Goal: Information Seeking & Learning: Learn about a topic

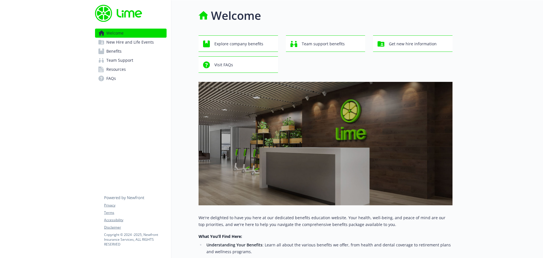
click at [130, 51] on link "Benefits" at bounding box center [131, 51] width 72 height 9
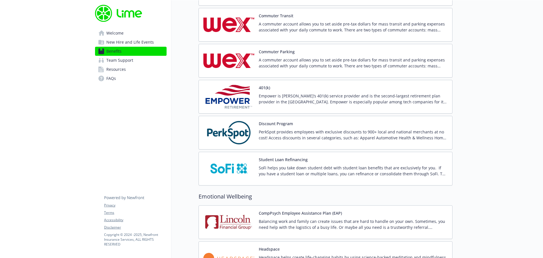
scroll to position [906, 0]
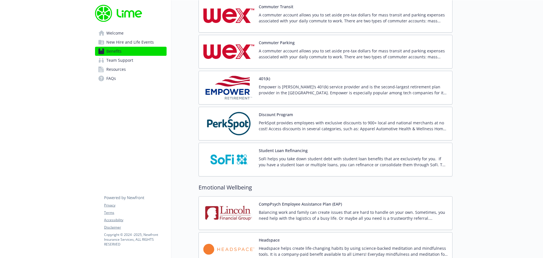
click at [312, 92] on p "Empower is [PERSON_NAME]’s 401(k) service provider and is the second-largest re…" at bounding box center [353, 90] width 189 height 12
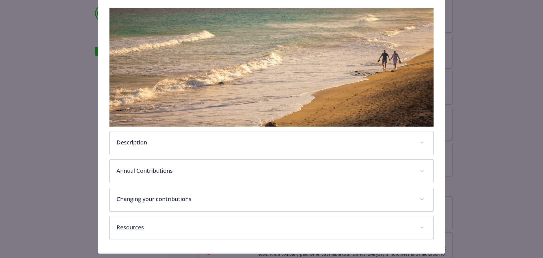
scroll to position [100, 0]
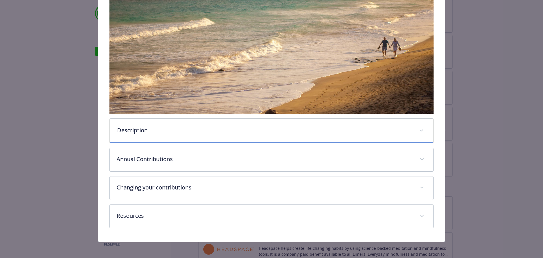
click at [418, 132] on span "details for plan Financial Wellbeing - 401(k) - 401(k)" at bounding box center [421, 130] width 9 height 9
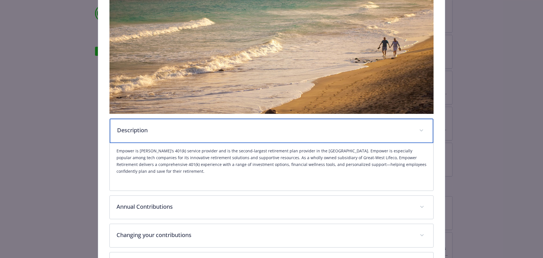
click at [418, 132] on span "details for plan Financial Wellbeing - 401(k) - 401(k)" at bounding box center [421, 130] width 9 height 9
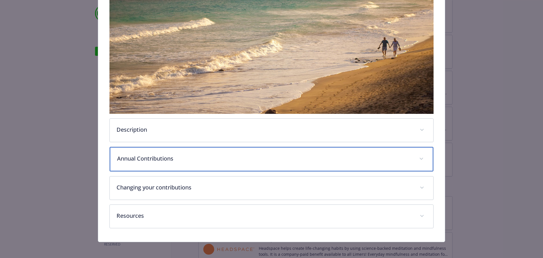
click at [420, 158] on icon "details for plan Financial Wellbeing - 401(k) - 401(k)" at bounding box center [421, 159] width 3 height 2
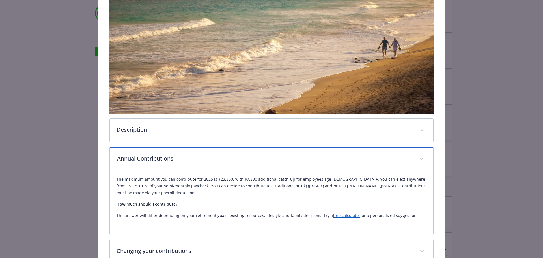
click at [420, 158] on icon "details for plan Financial Wellbeing - 401(k) - 401(k)" at bounding box center [421, 159] width 3 height 2
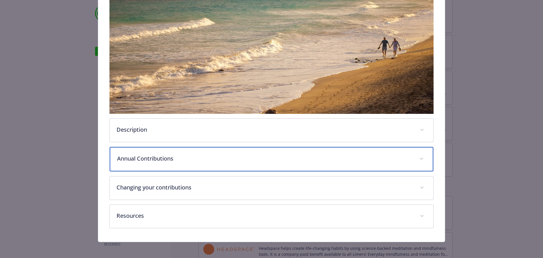
scroll to position [102, 0]
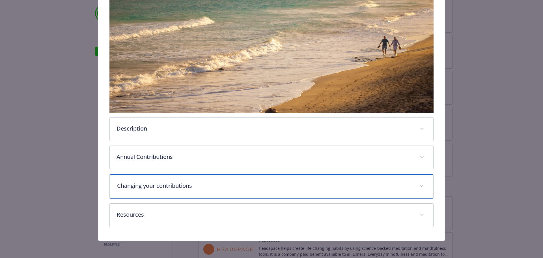
click at [419, 182] on span "details for plan Financial Wellbeing - 401(k) - 401(k)" at bounding box center [421, 185] width 9 height 9
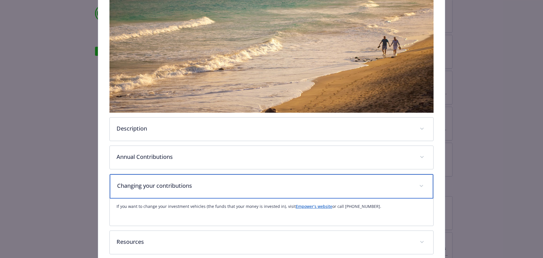
click at [421, 185] on span "details for plan Financial Wellbeing - 401(k) - 401(k)" at bounding box center [421, 185] width 9 height 9
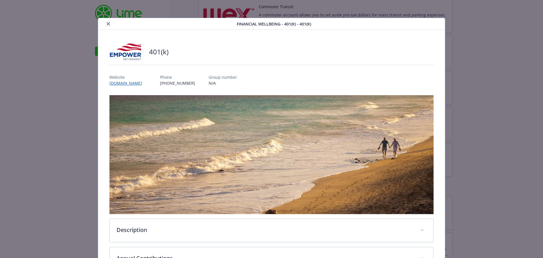
scroll to position [0, 0]
click at [107, 25] on icon "close" at bounding box center [108, 23] width 3 height 3
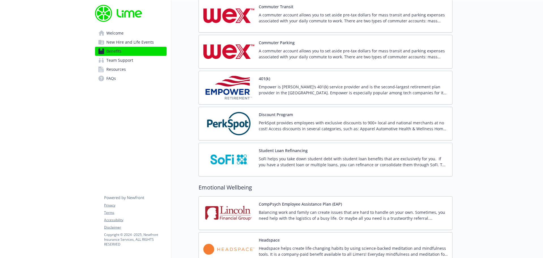
click at [126, 69] on link "Resources" at bounding box center [131, 69] width 72 height 9
